Goal: Information Seeking & Learning: Learn about a topic

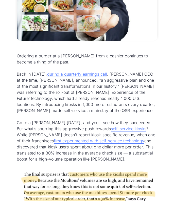
scroll to position [182, 0]
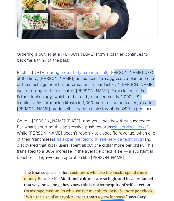
drag, startPoint x: 111, startPoint y: 81, endPoint x: 115, endPoint y: 107, distance: 27.1
click at [115, 107] on p "Back in [DATE], during a quarterly earnings call , [PERSON_NAME] CEO at the tim…" at bounding box center [87, 90] width 140 height 43
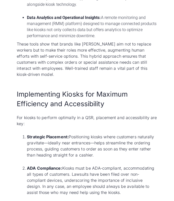
scroll to position [546, 0]
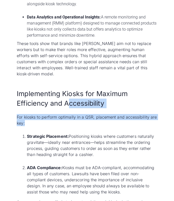
drag, startPoint x: 67, startPoint y: 90, endPoint x: 72, endPoint y: 116, distance: 26.5
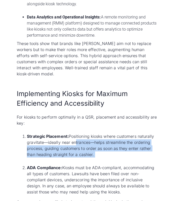
drag, startPoint x: 72, startPoint y: 132, endPoint x: 90, endPoint y: 146, distance: 22.7
click at [90, 146] on li "Strategic Placement: Positioning kiosks where customers naturally gravitate—ide…" at bounding box center [92, 148] width 130 height 30
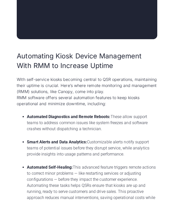
scroll to position [911, 0]
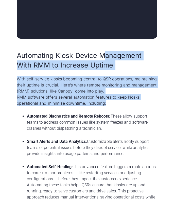
drag, startPoint x: 108, startPoint y: 48, endPoint x: 127, endPoint y: 96, distance: 51.6
click at [127, 96] on div "Automating Kiosk Device Management With RMM to Increase Uptime With self-servic…" at bounding box center [87, 176] width 140 height 251
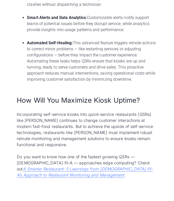
scroll to position [1038, 0]
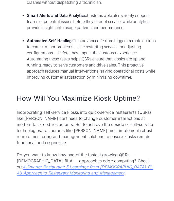
click at [127, 96] on div "Automating Kiosk Device Management With RMM to Increase Uptime With self-servic…" at bounding box center [87, 50] width 140 height 251
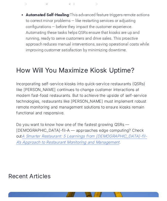
scroll to position [1082, 0]
